Goal: Transaction & Acquisition: Purchase product/service

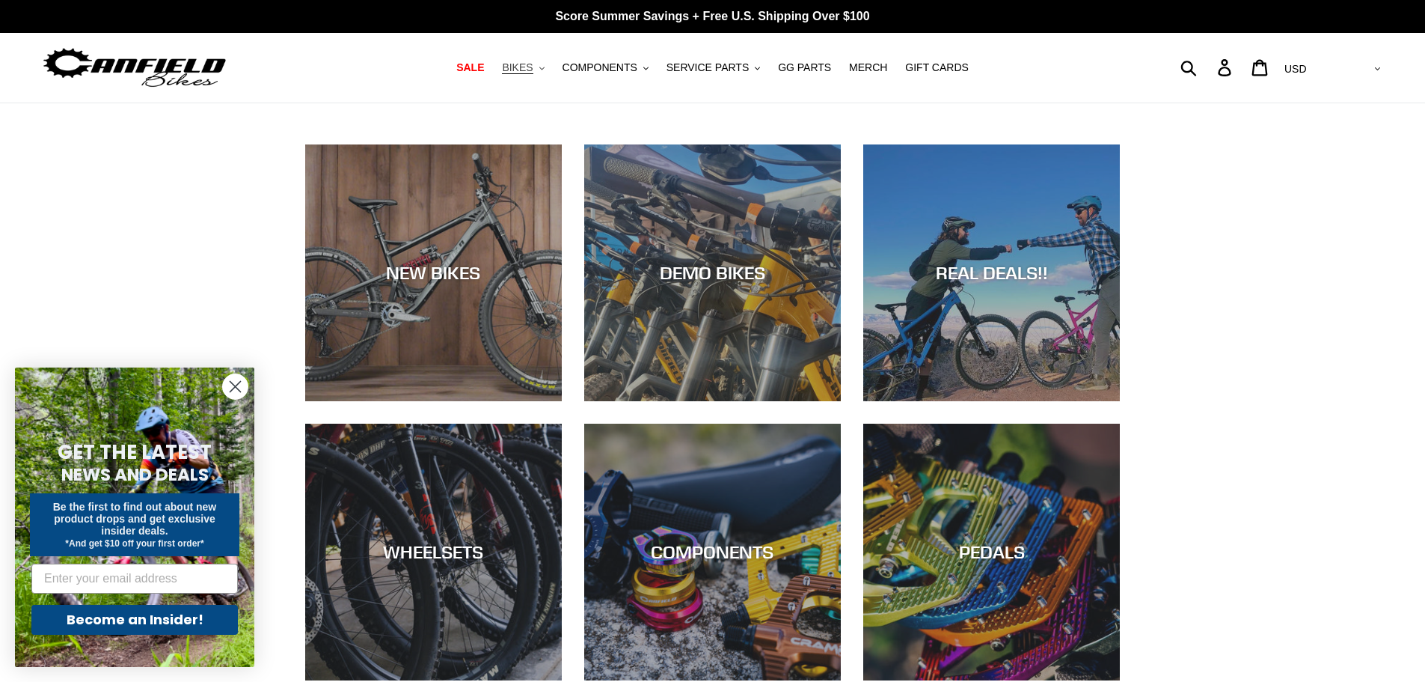
click at [533, 73] on span "BIKES" at bounding box center [517, 67] width 31 height 13
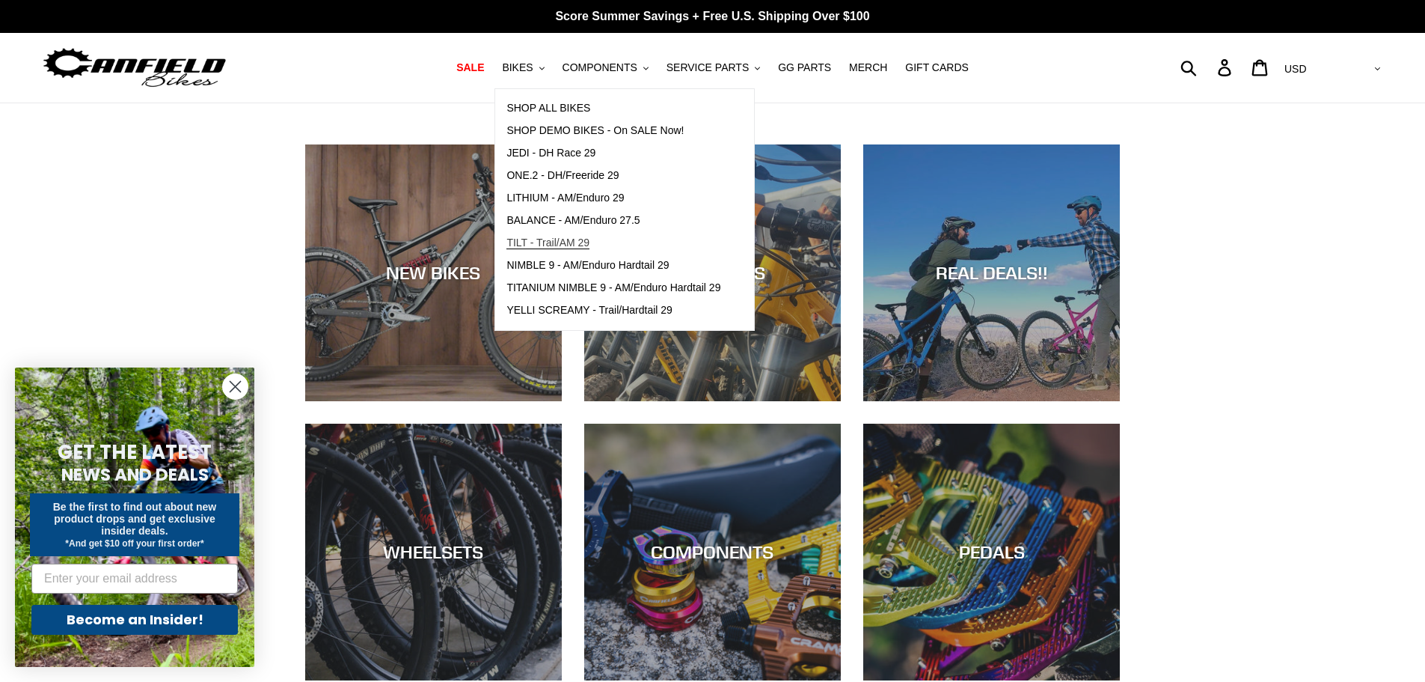
click at [570, 247] on span "TILT - Trail/AM 29" at bounding box center [548, 242] width 83 height 13
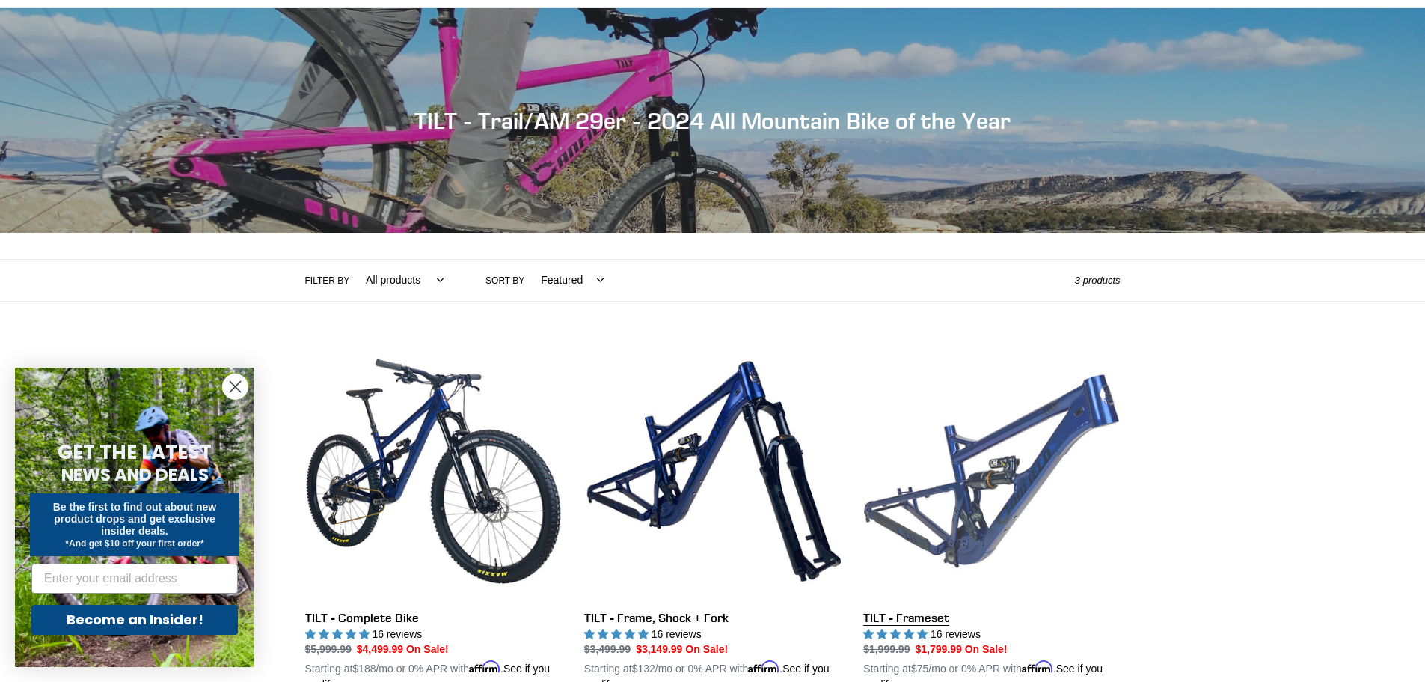
scroll to position [224, 0]
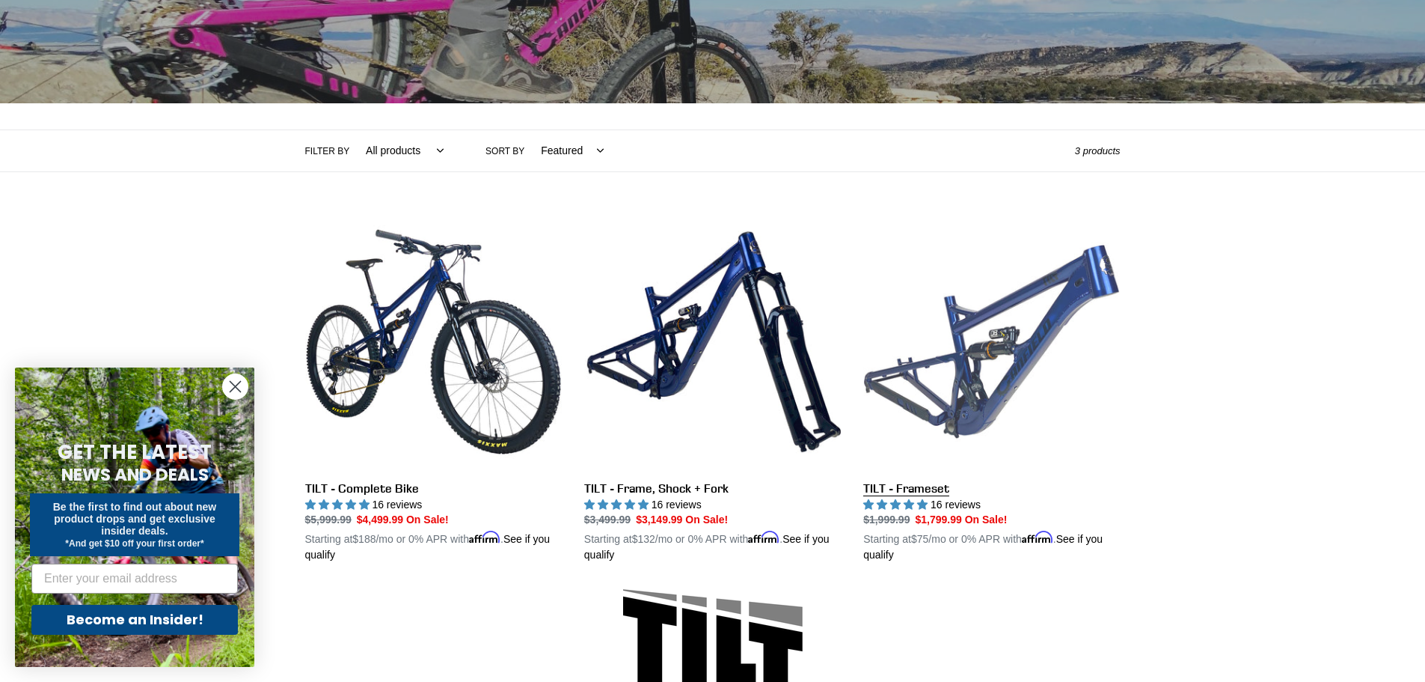
click at [985, 389] on link "TILT - Frameset" at bounding box center [991, 388] width 257 height 350
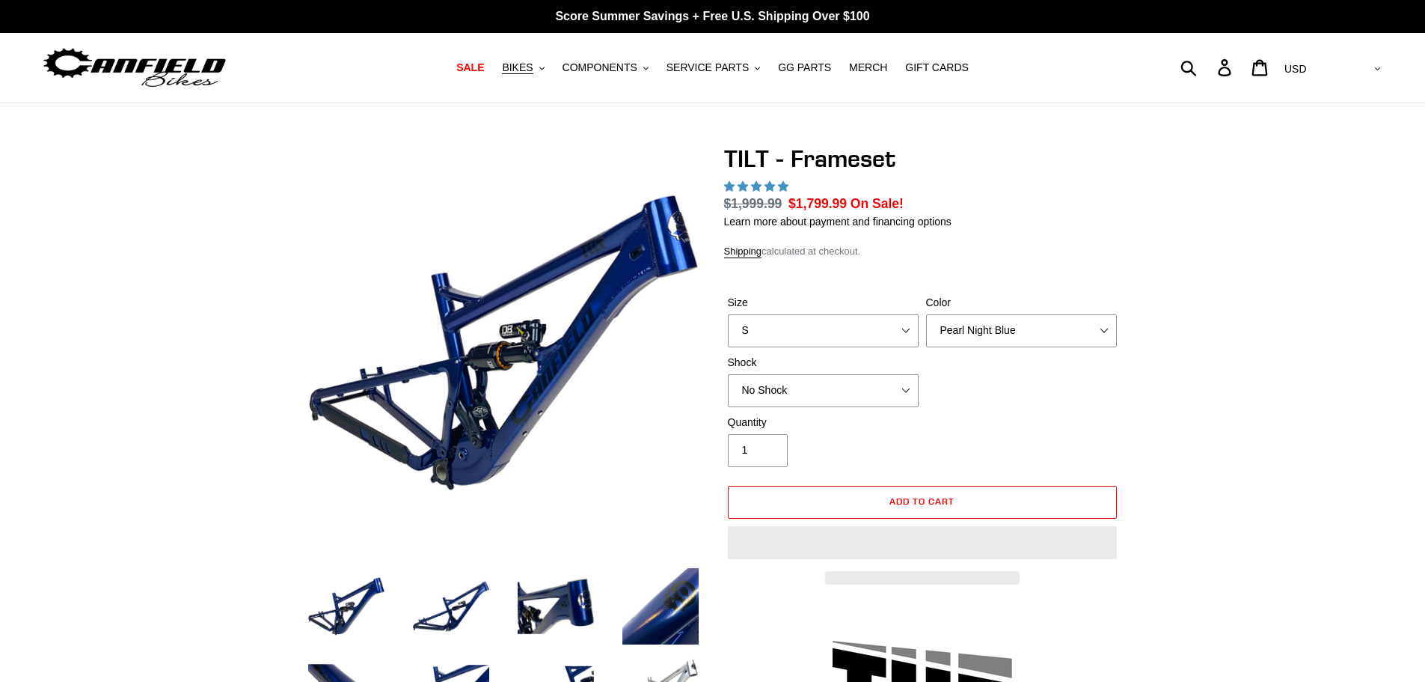
select select "highest-rating"
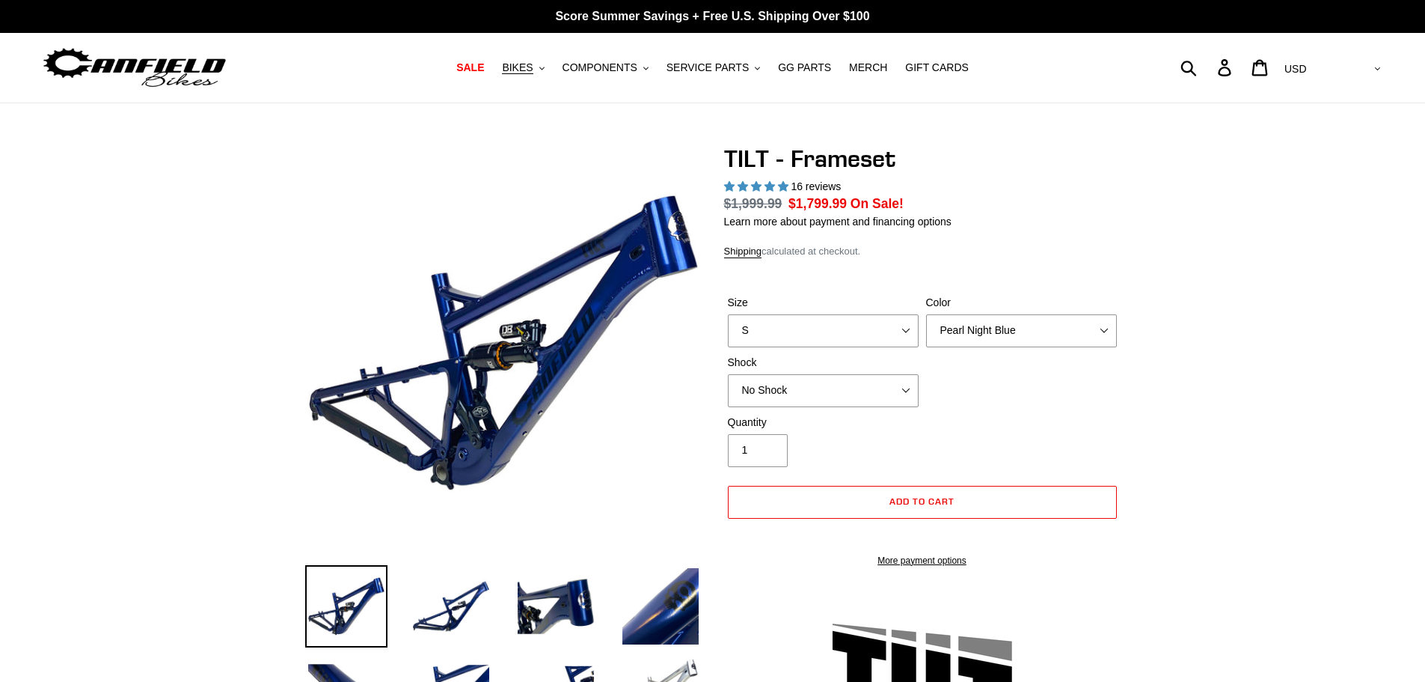
select select "highest-rating"
drag, startPoint x: 0, startPoint y: 0, endPoint x: 489, endPoint y: 71, distance: 493.7
click at [484, 71] on span "SALE" at bounding box center [470, 67] width 28 height 13
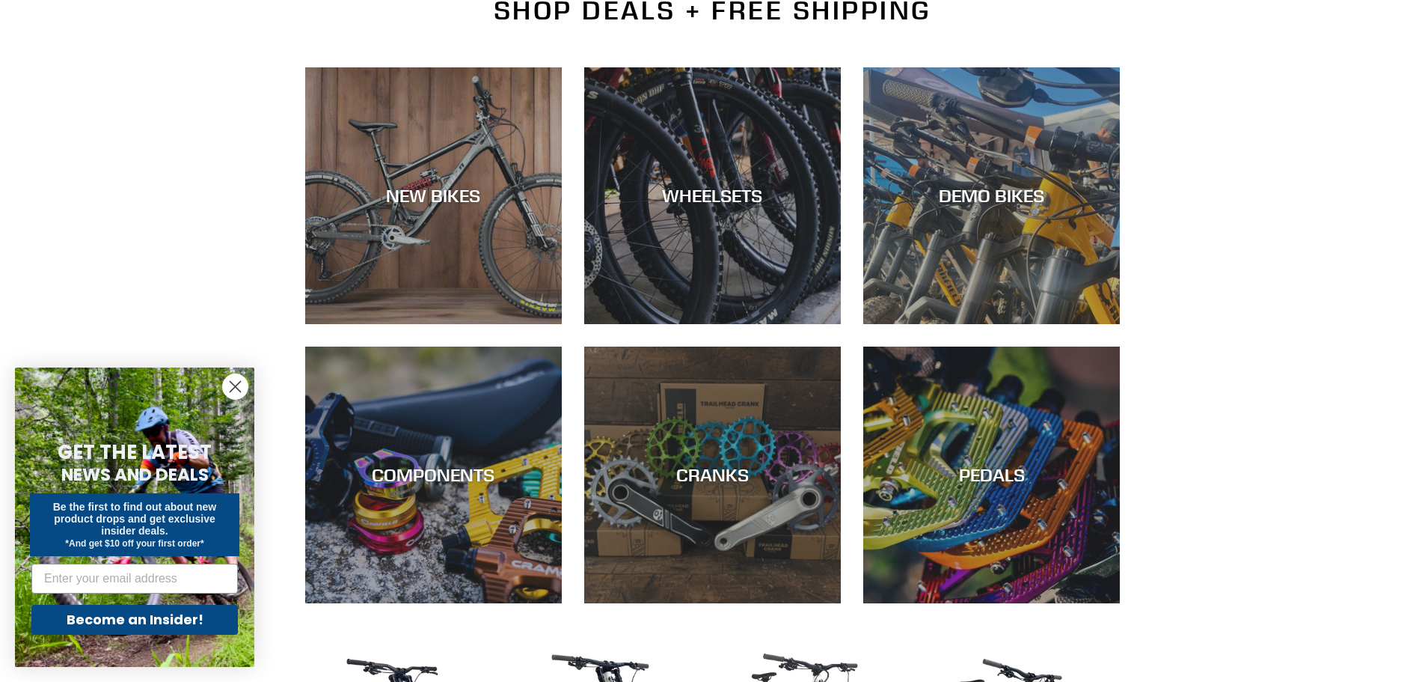
scroll to position [75, 0]
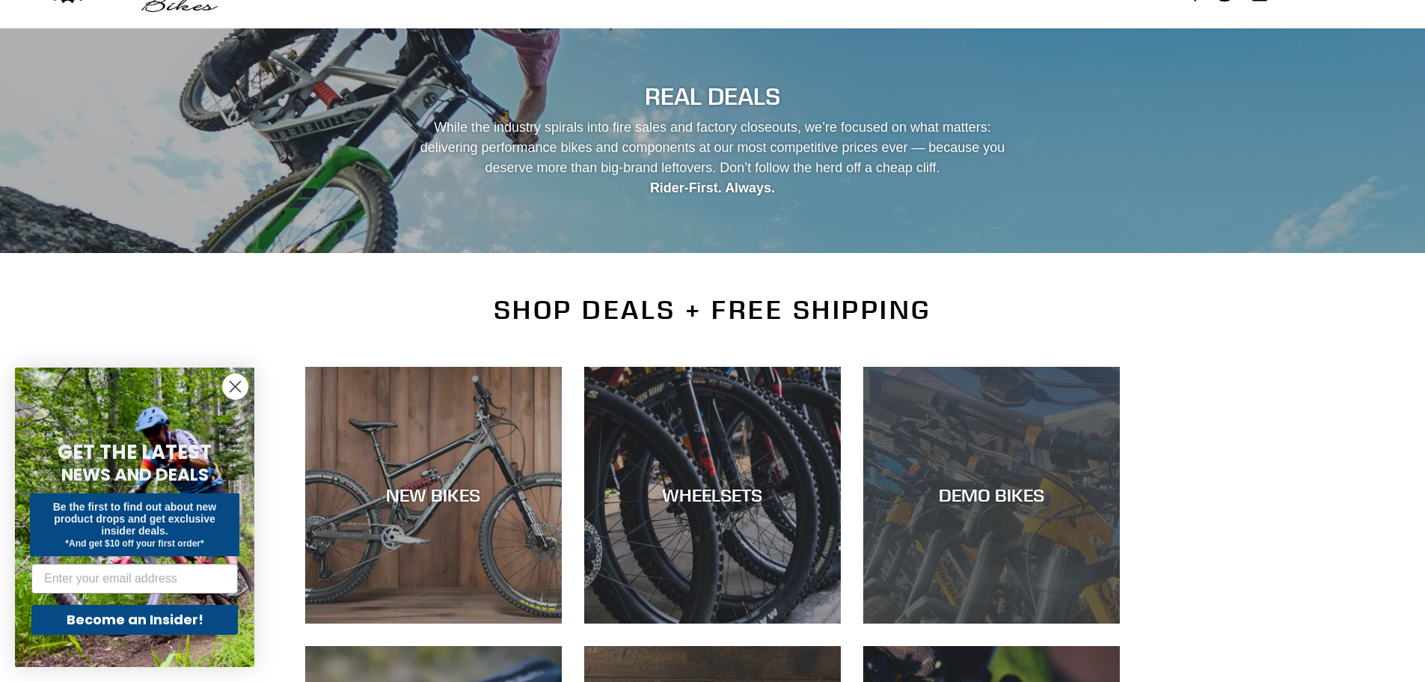
click at [994, 502] on div "DEMO BIKES" at bounding box center [991, 495] width 257 height 22
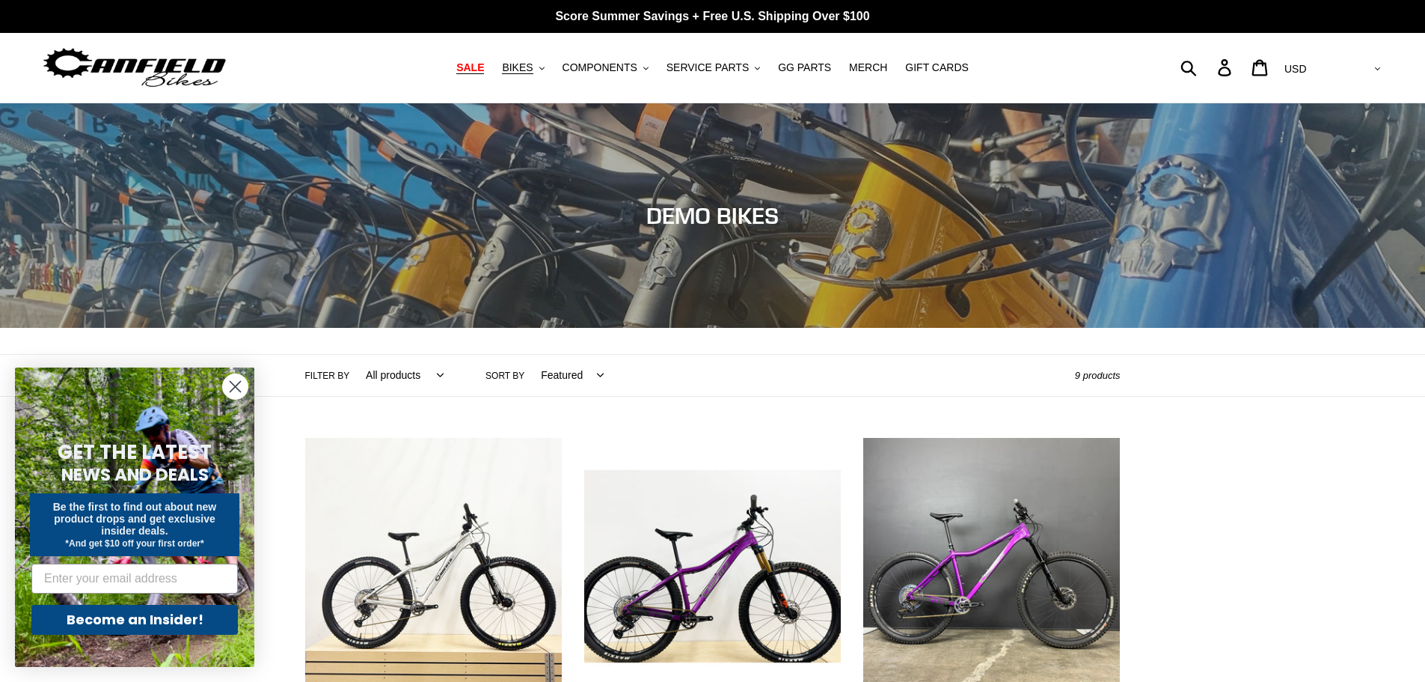
click at [484, 68] on span "SALE" at bounding box center [470, 67] width 28 height 13
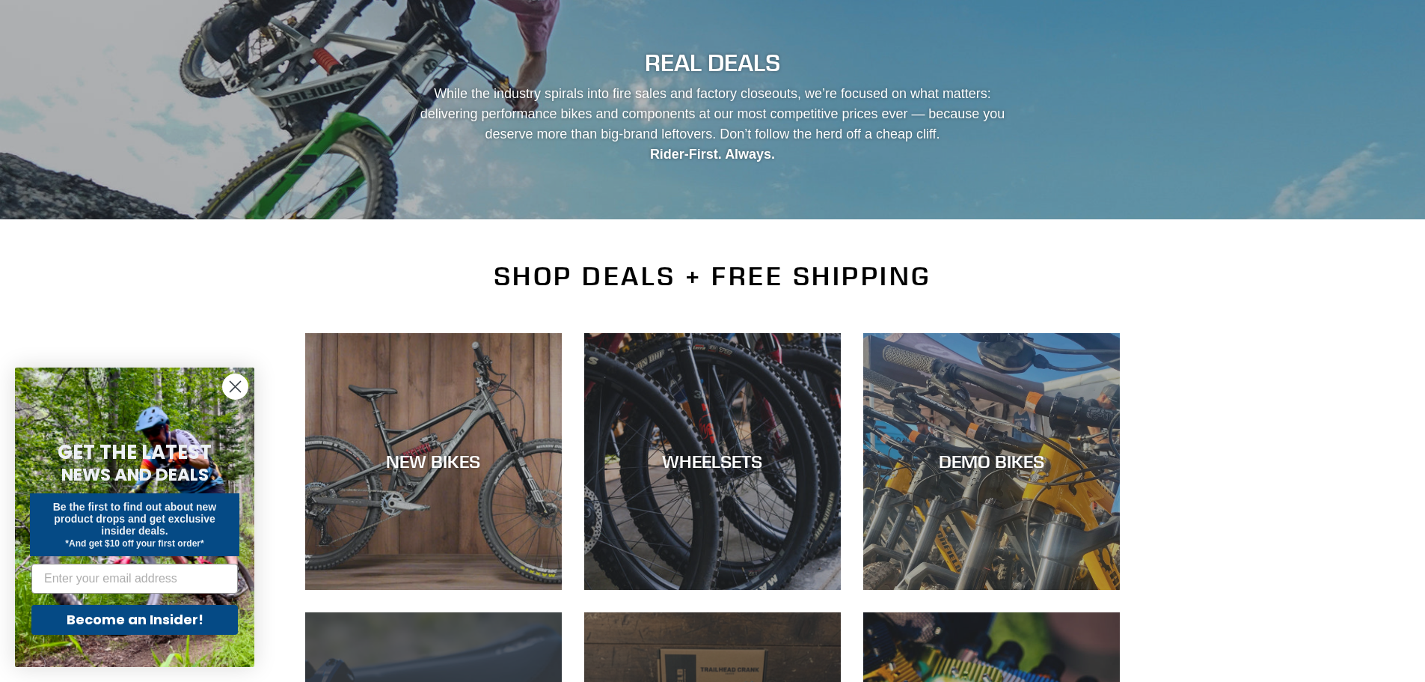
scroll to position [374, 0]
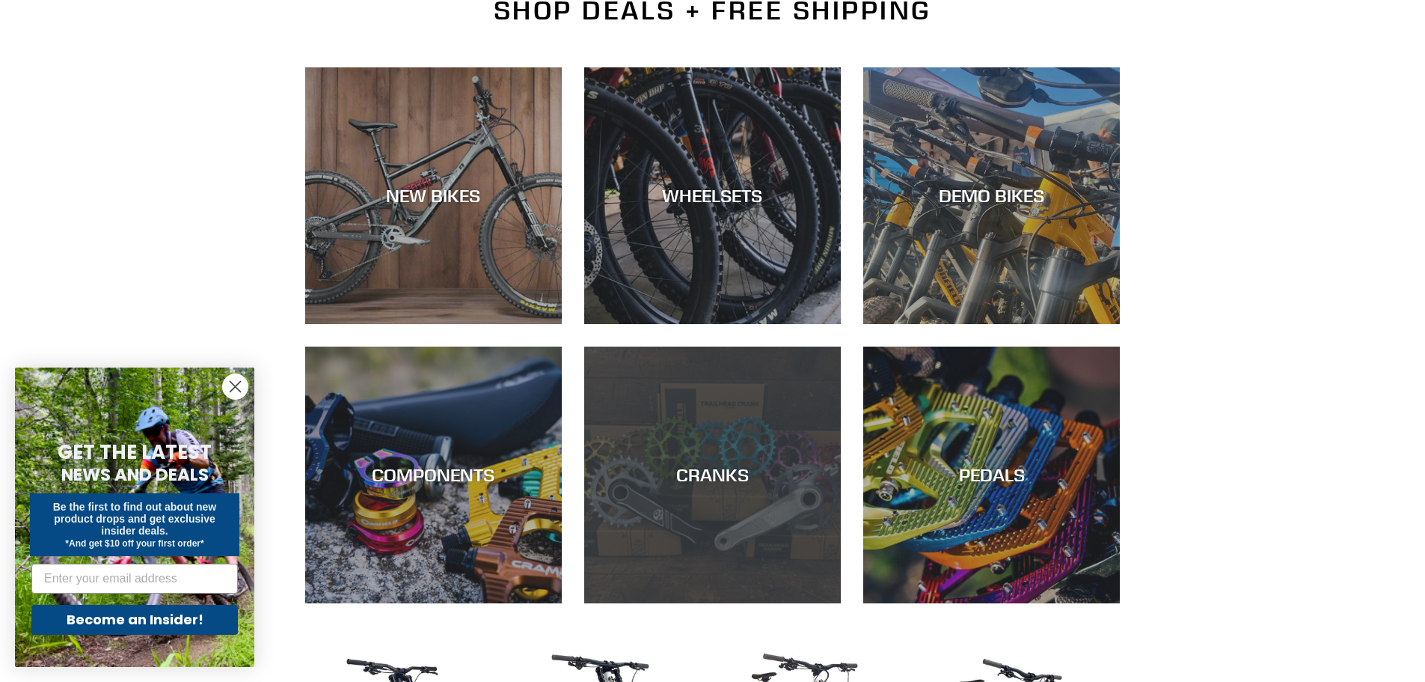
click at [724, 603] on div "CRANKS" at bounding box center [712, 603] width 257 height 0
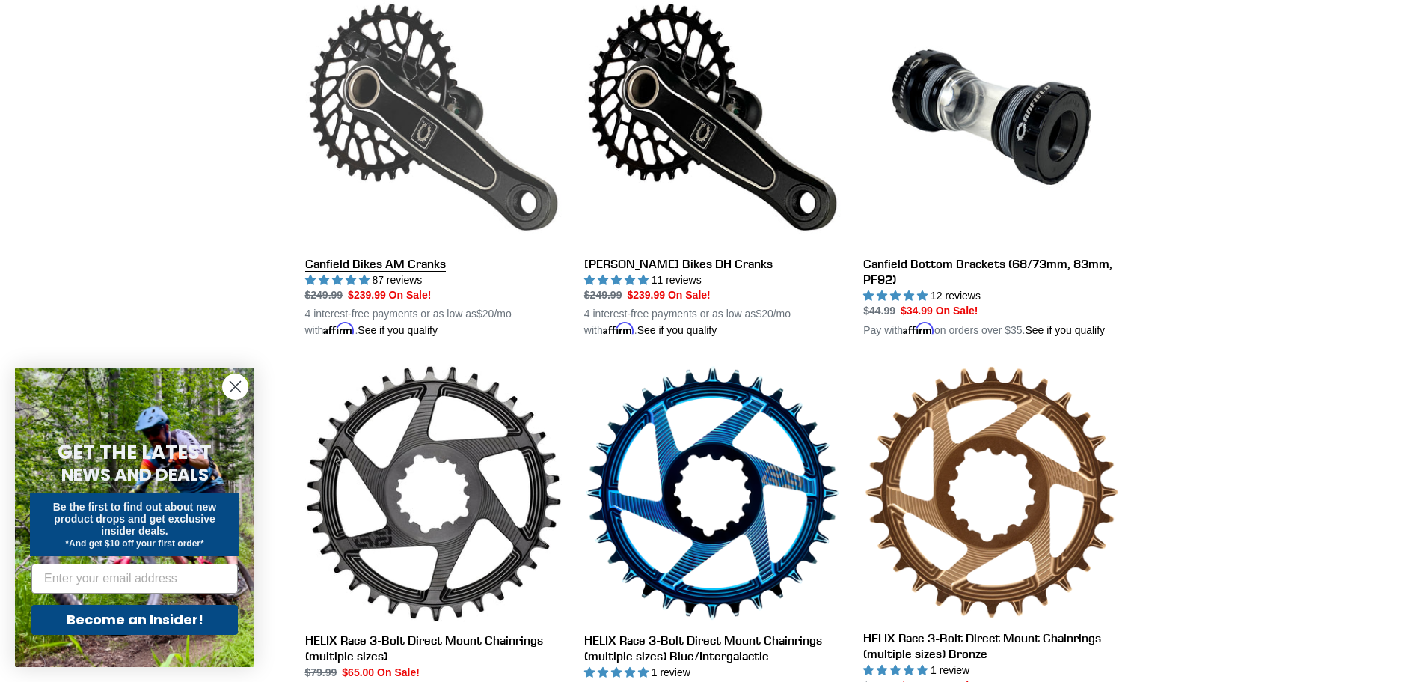
click at [482, 162] on link "Canfield Bikes AM Cranks" at bounding box center [433, 164] width 257 height 350
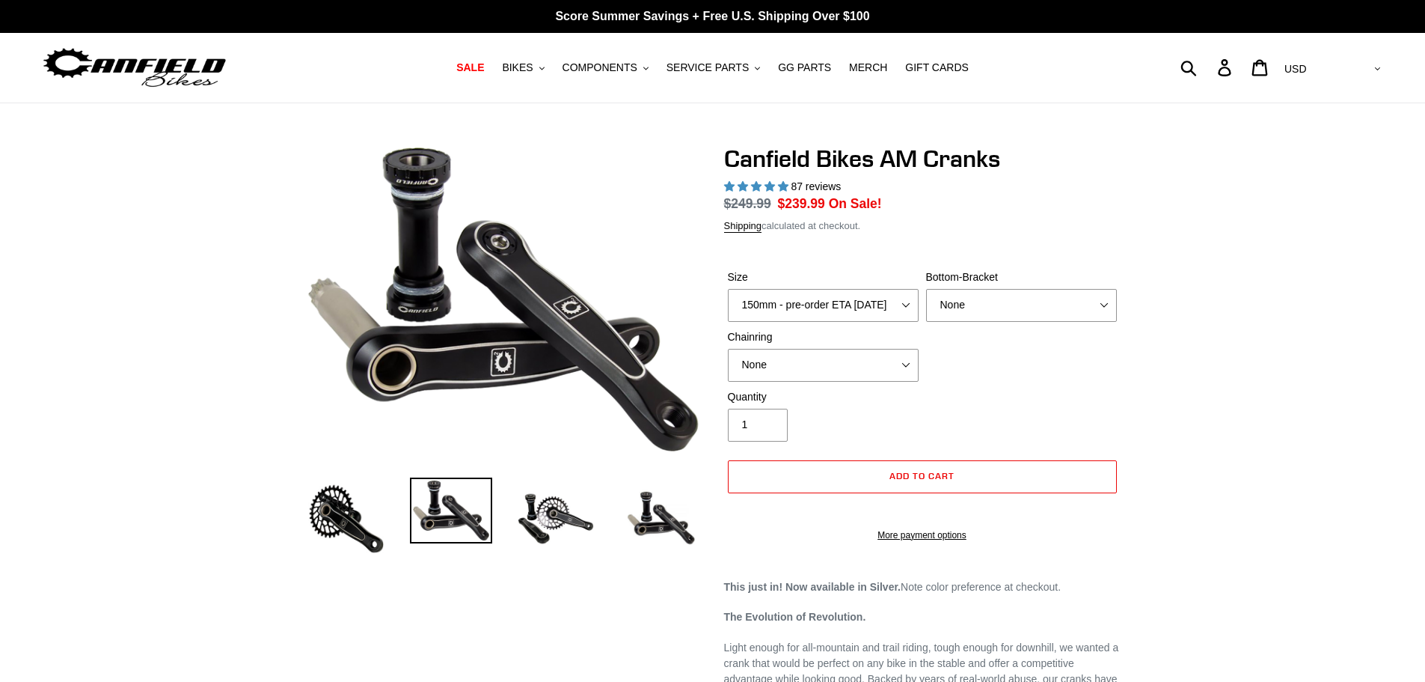
select select "highest-rating"
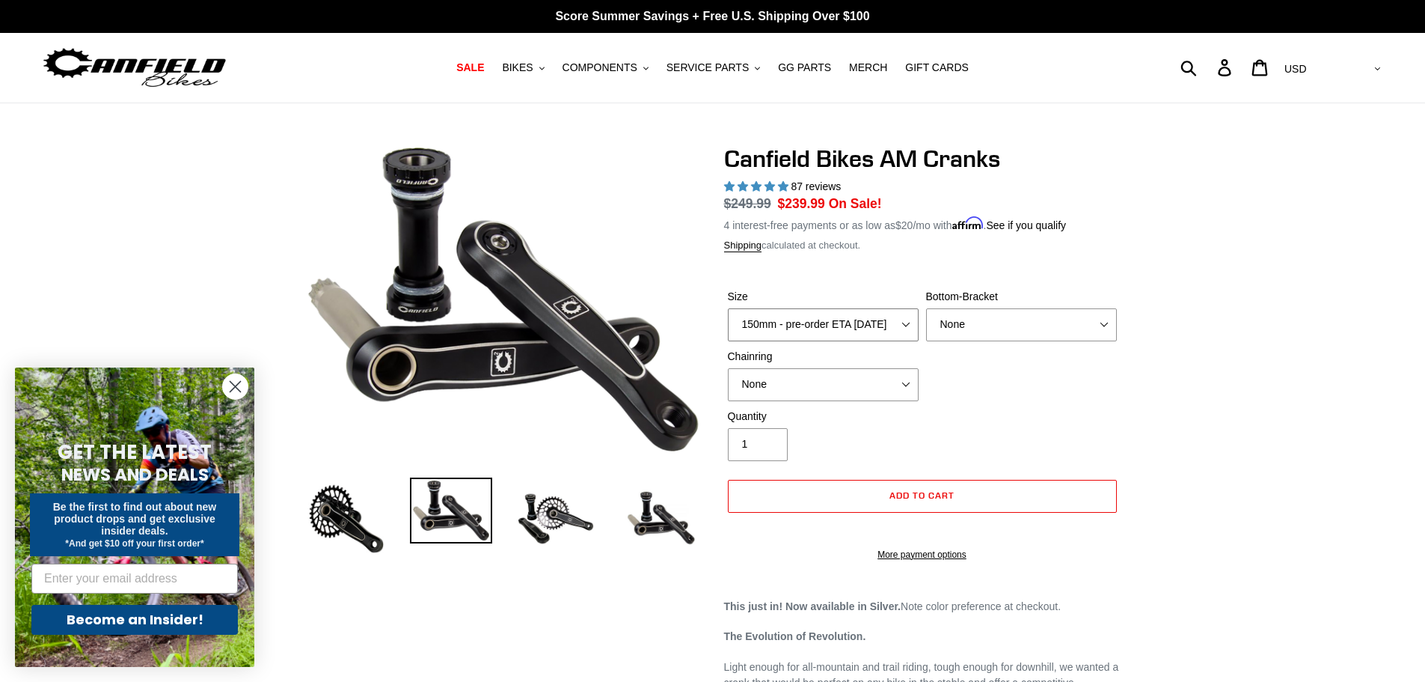
click at [803, 322] on select "150mm - pre-order ETA 9/30/25 155mm - pre-order ETA 9/30/25 160mm - pre-order E…" at bounding box center [823, 324] width 191 height 33
